Goal: Task Accomplishment & Management: Use online tool/utility

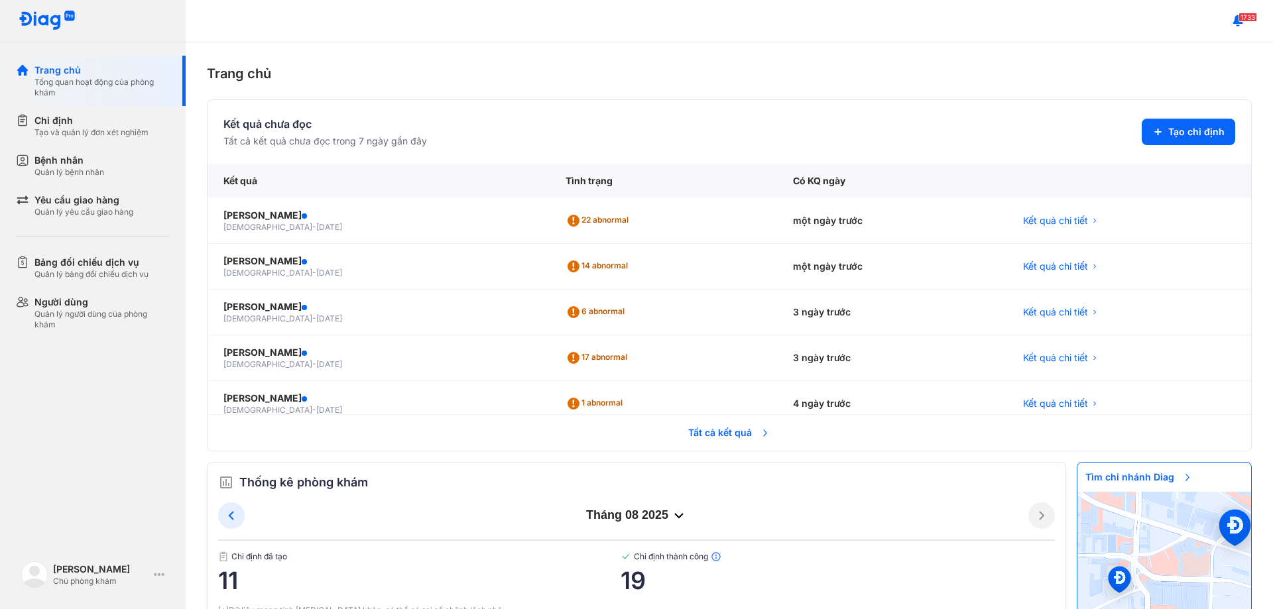
click at [725, 434] on span "Tất cả kết quả" at bounding box center [729, 432] width 98 height 29
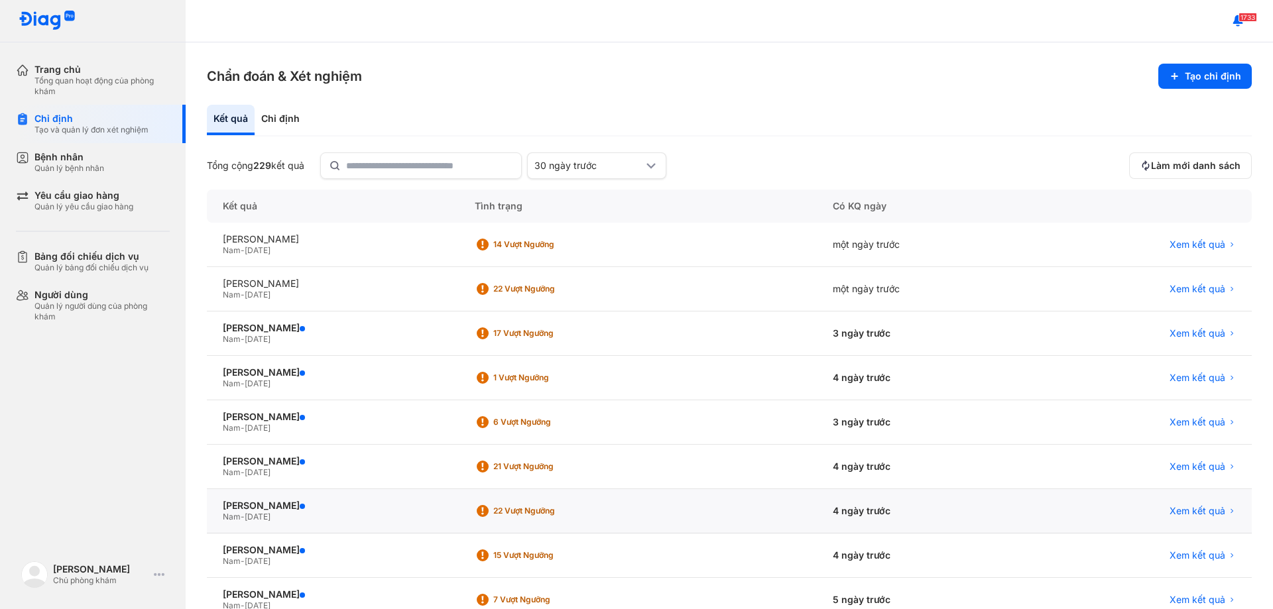
click at [873, 513] on div "4 ngày trước" at bounding box center [926, 511] width 218 height 44
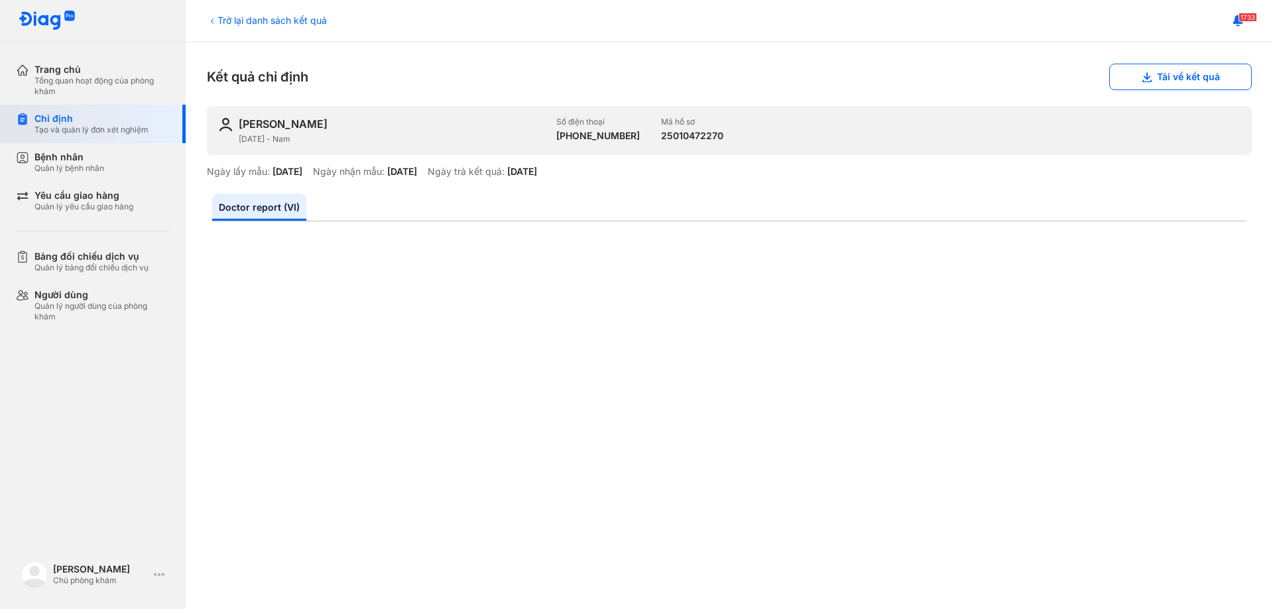
click at [81, 127] on div "Tạo và quản lý đơn xét nghiệm" at bounding box center [91, 130] width 114 height 11
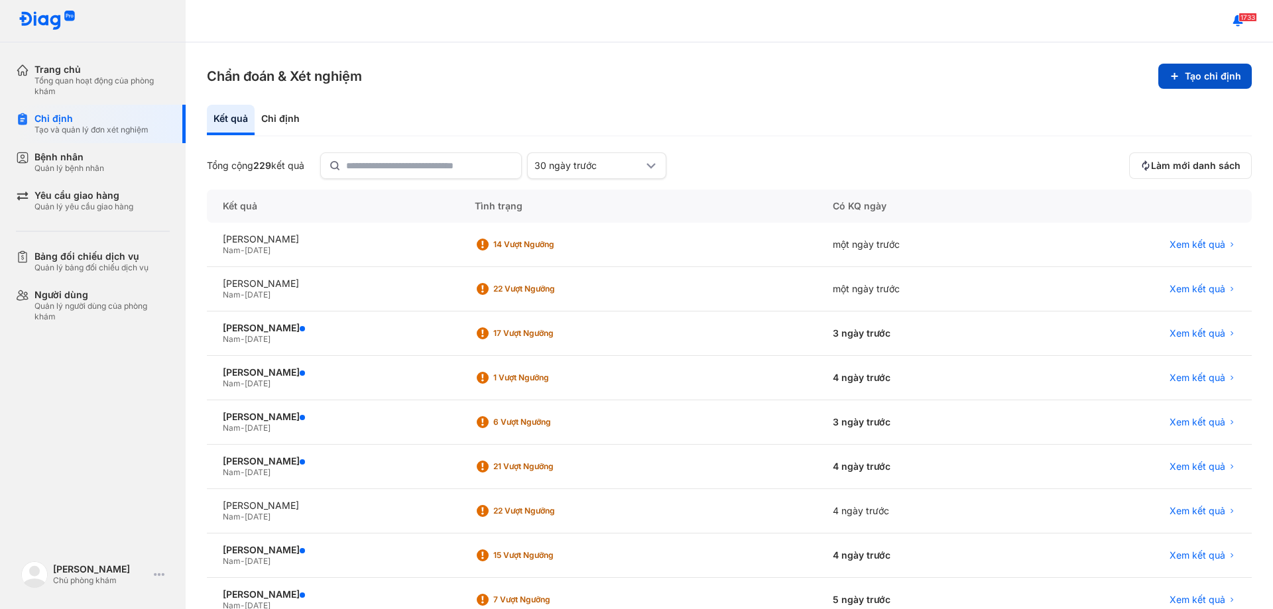
click at [1202, 81] on button "Tạo chỉ định" at bounding box center [1204, 76] width 93 height 25
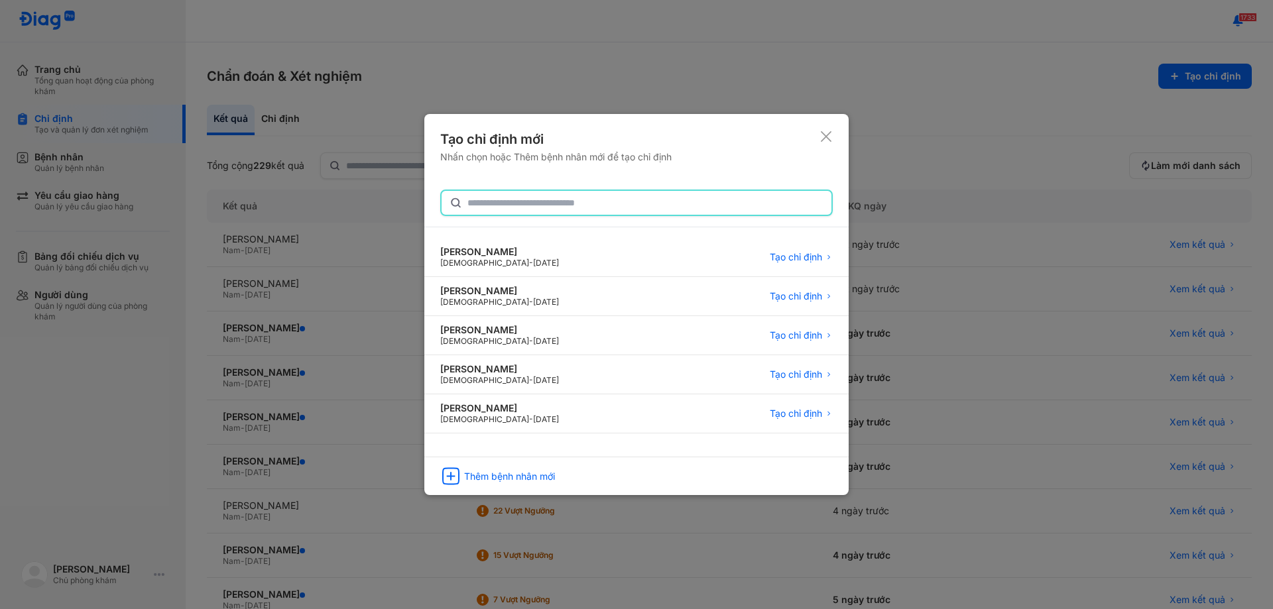
click at [517, 208] on input "text" at bounding box center [645, 203] width 356 height 24
type input "**********"
click at [812, 257] on span "Tạo chỉ định" at bounding box center [796, 258] width 52 height 12
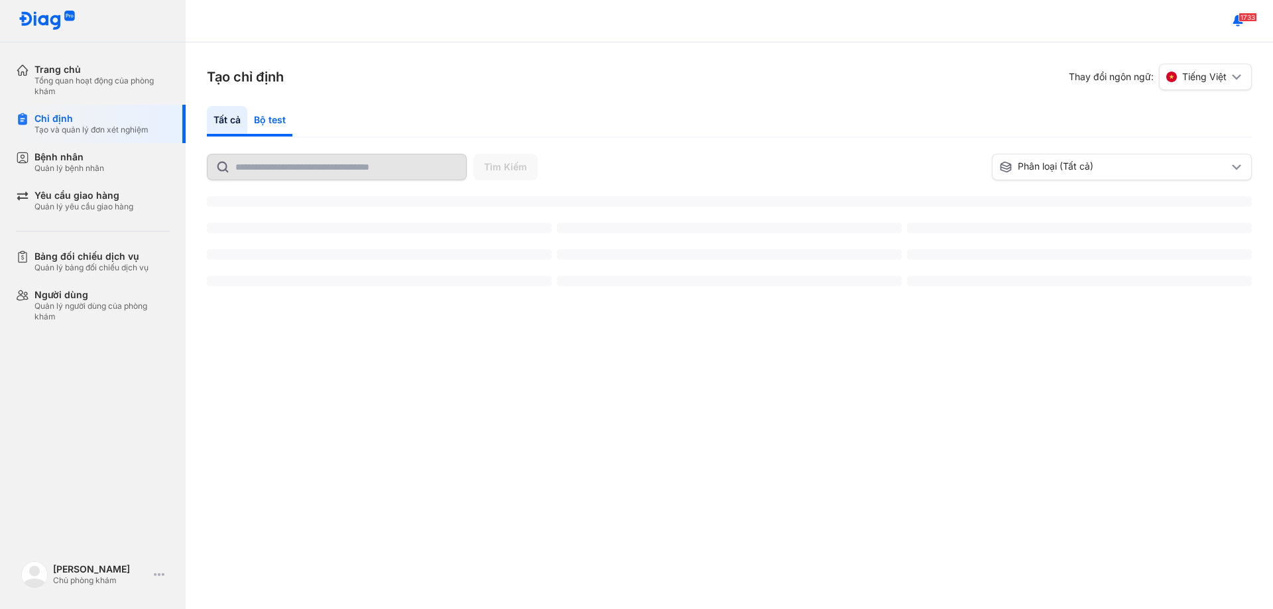
click at [259, 118] on div "Bộ test" at bounding box center [269, 121] width 45 height 31
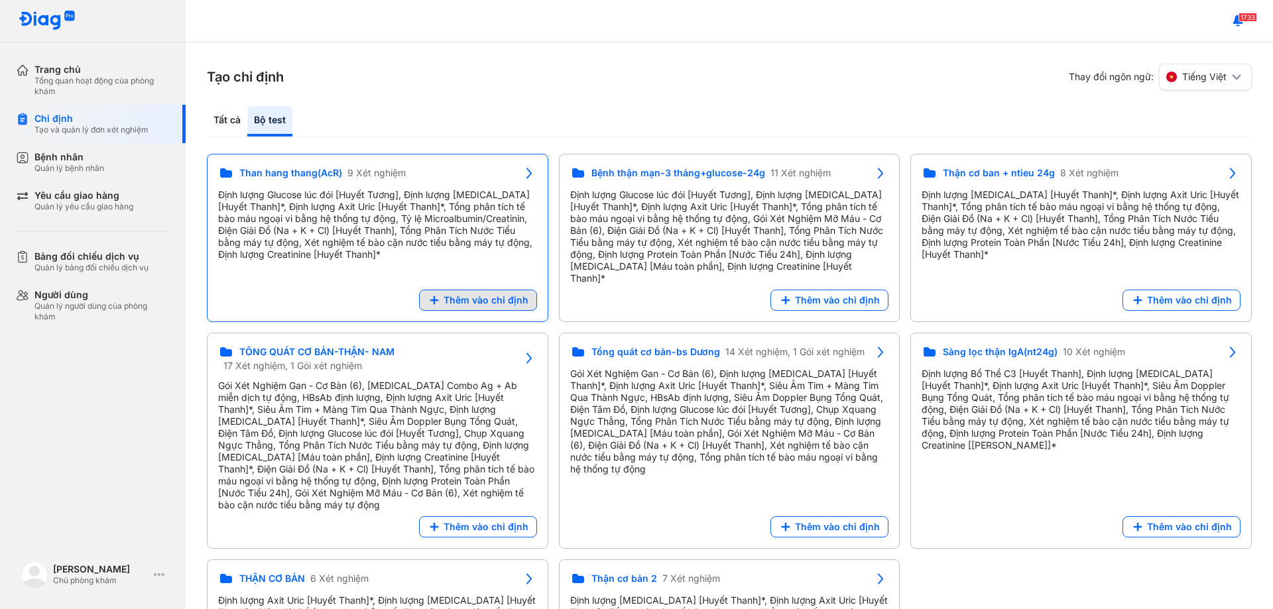
click at [490, 294] on span "Thêm vào chỉ định" at bounding box center [486, 300] width 85 height 12
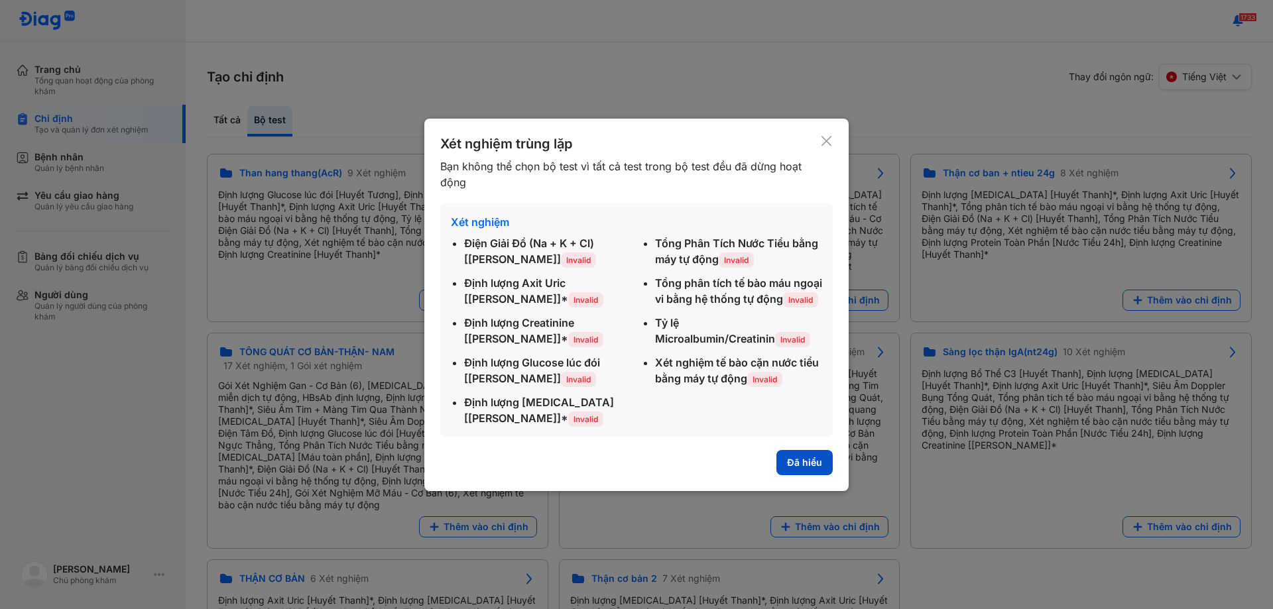
click at [807, 465] on button "Đã hiểu" at bounding box center [804, 462] width 56 height 25
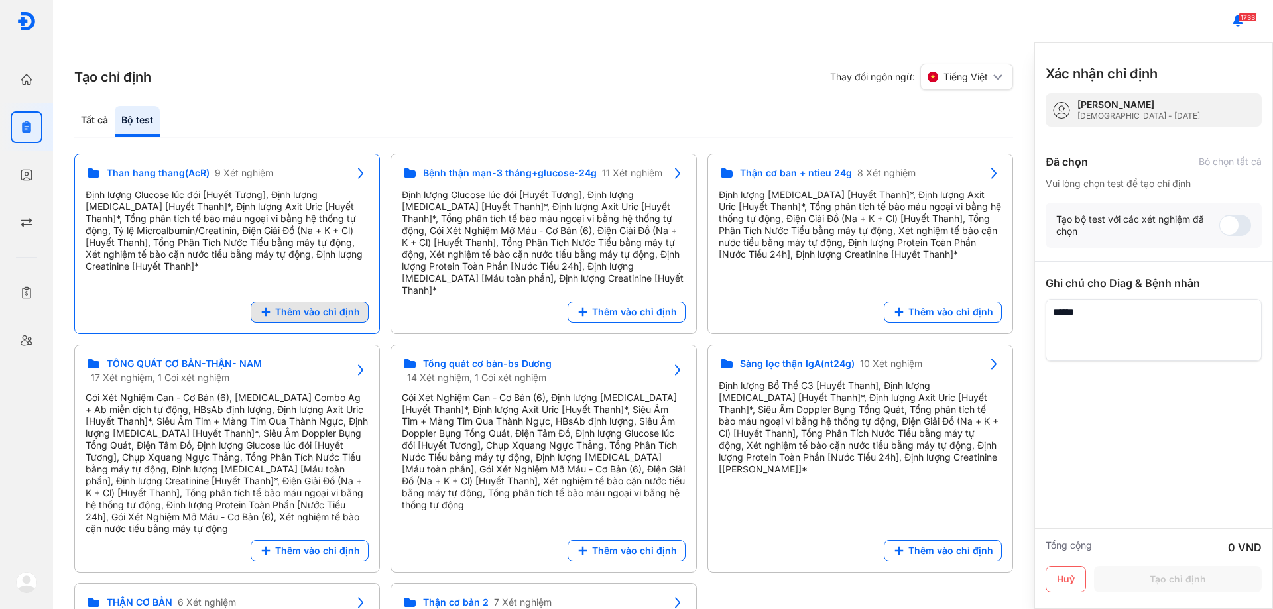
click at [329, 306] on span "Thêm vào chỉ định" at bounding box center [317, 312] width 85 height 12
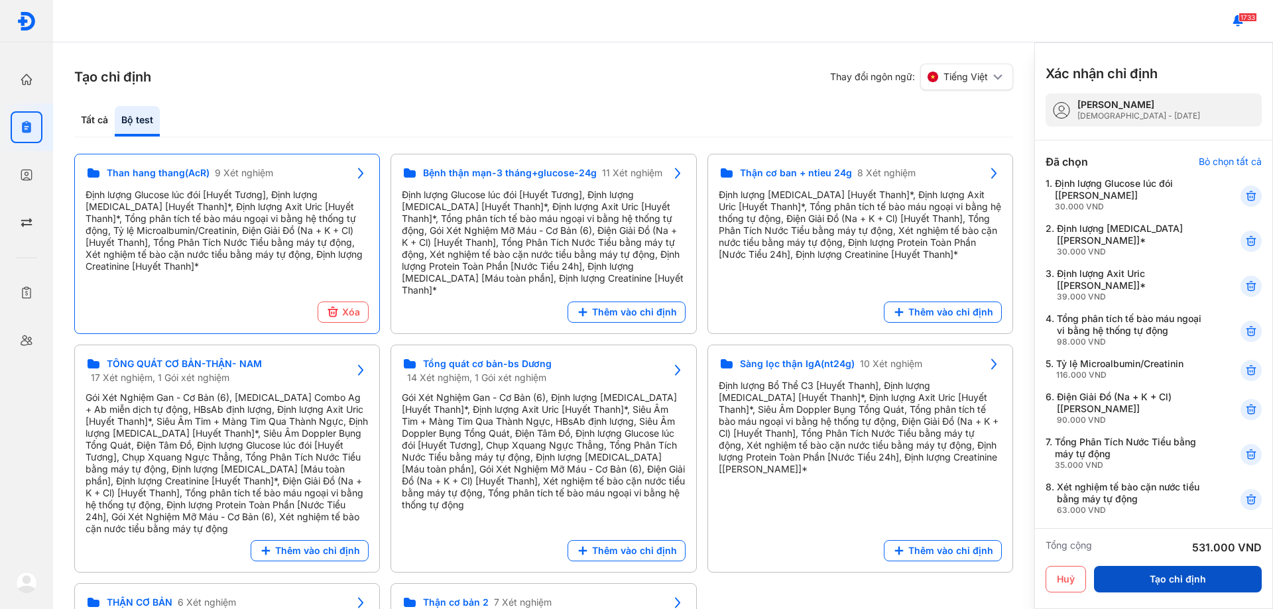
click at [1186, 581] on button "Tạo chỉ định" at bounding box center [1178, 579] width 168 height 27
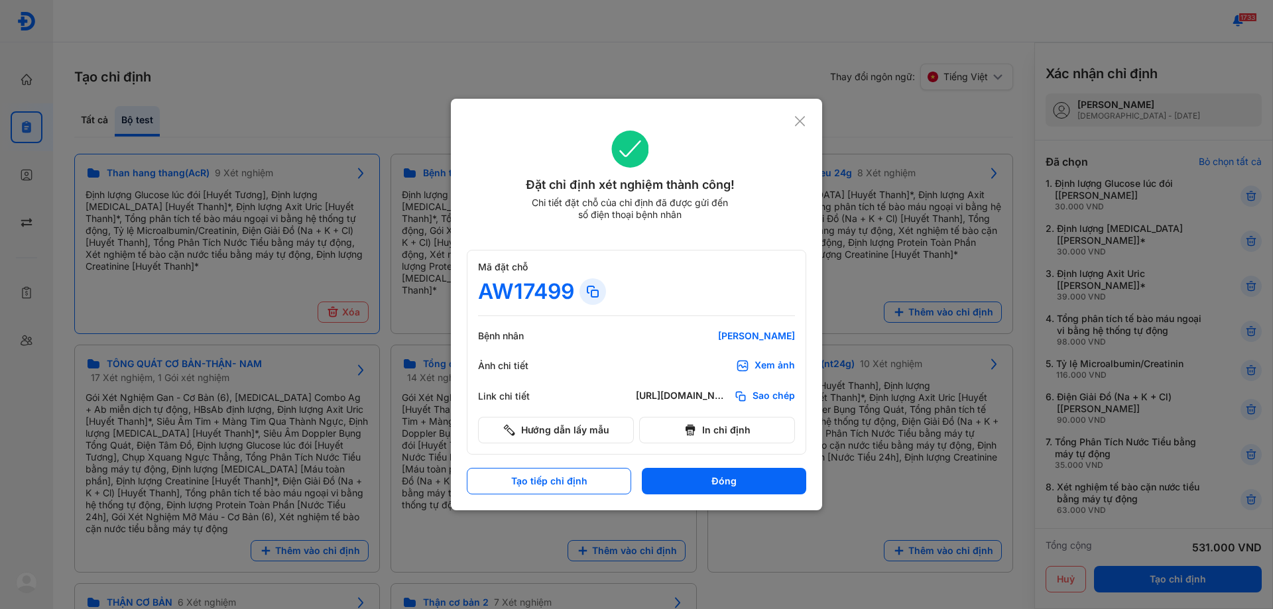
click at [798, 120] on use at bounding box center [800, 121] width 10 height 10
